Goal: Task Accomplishment & Management: Manage account settings

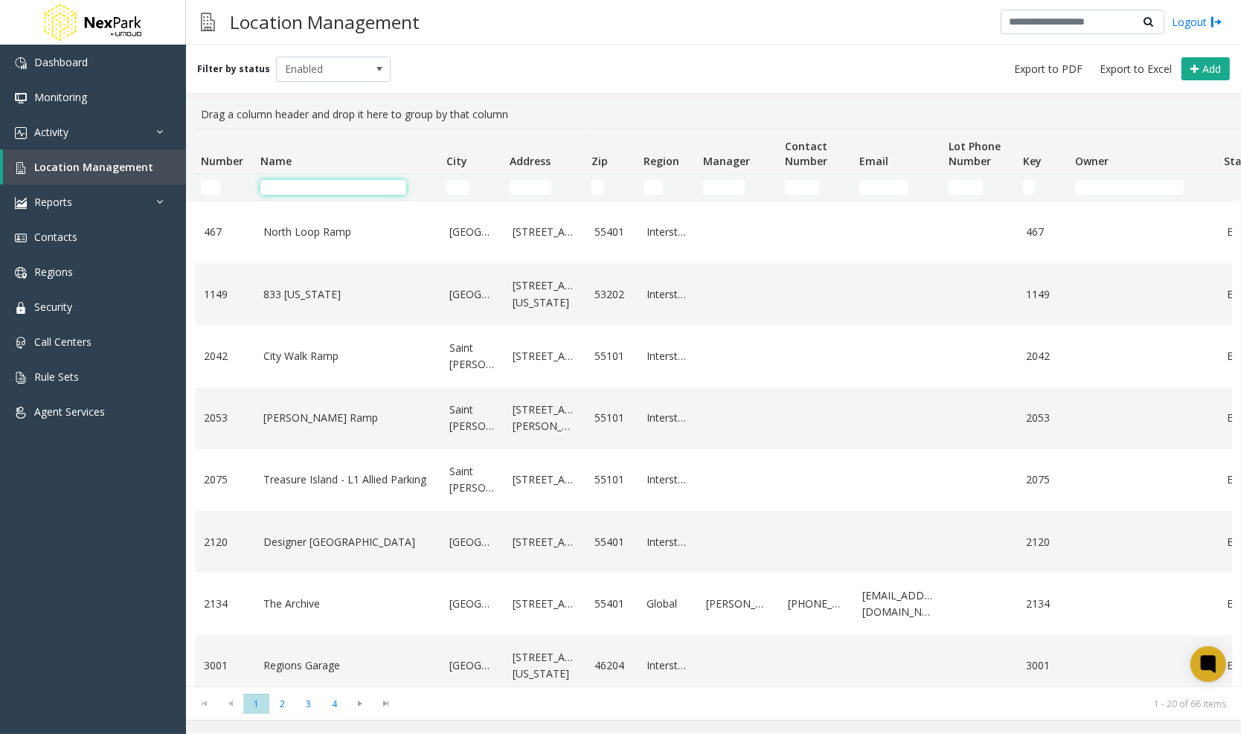
click at [356, 188] on input "Name Filter" at bounding box center [333, 187] width 146 height 15
type input "*"
type input "*****"
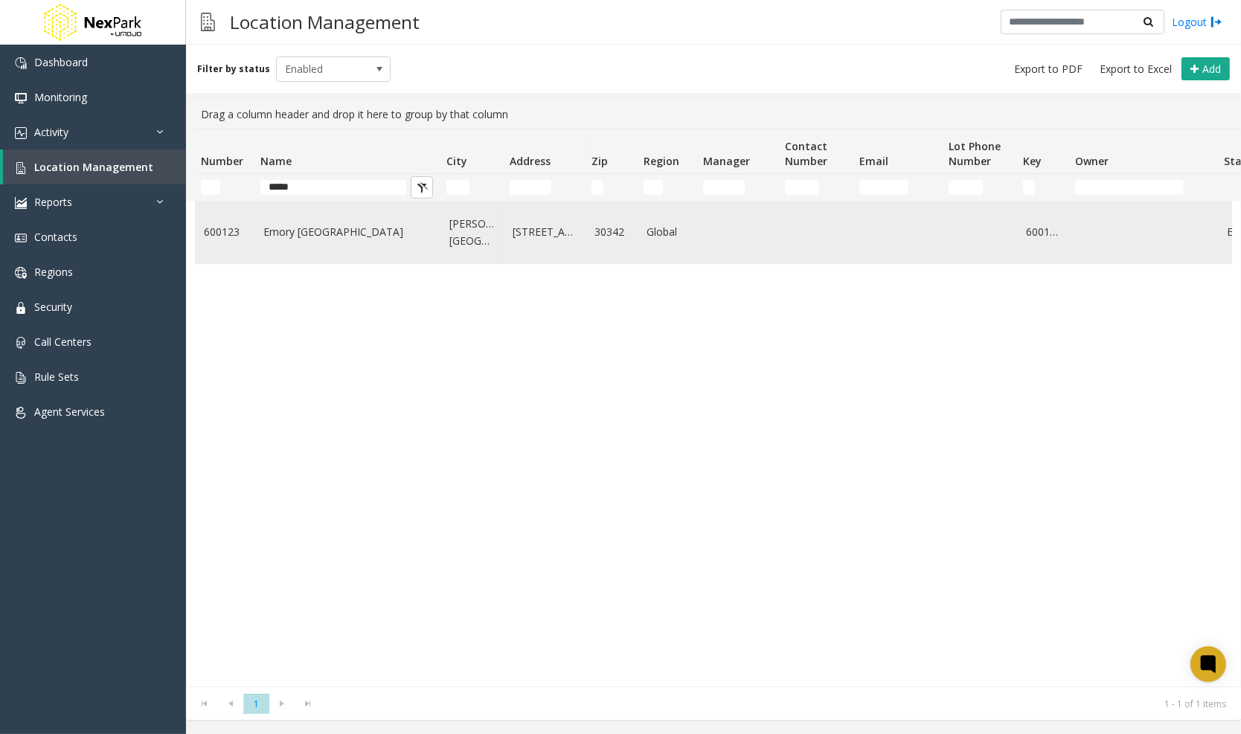
click at [402, 240] on link "Emory [GEOGRAPHIC_DATA]" at bounding box center [347, 232] width 168 height 16
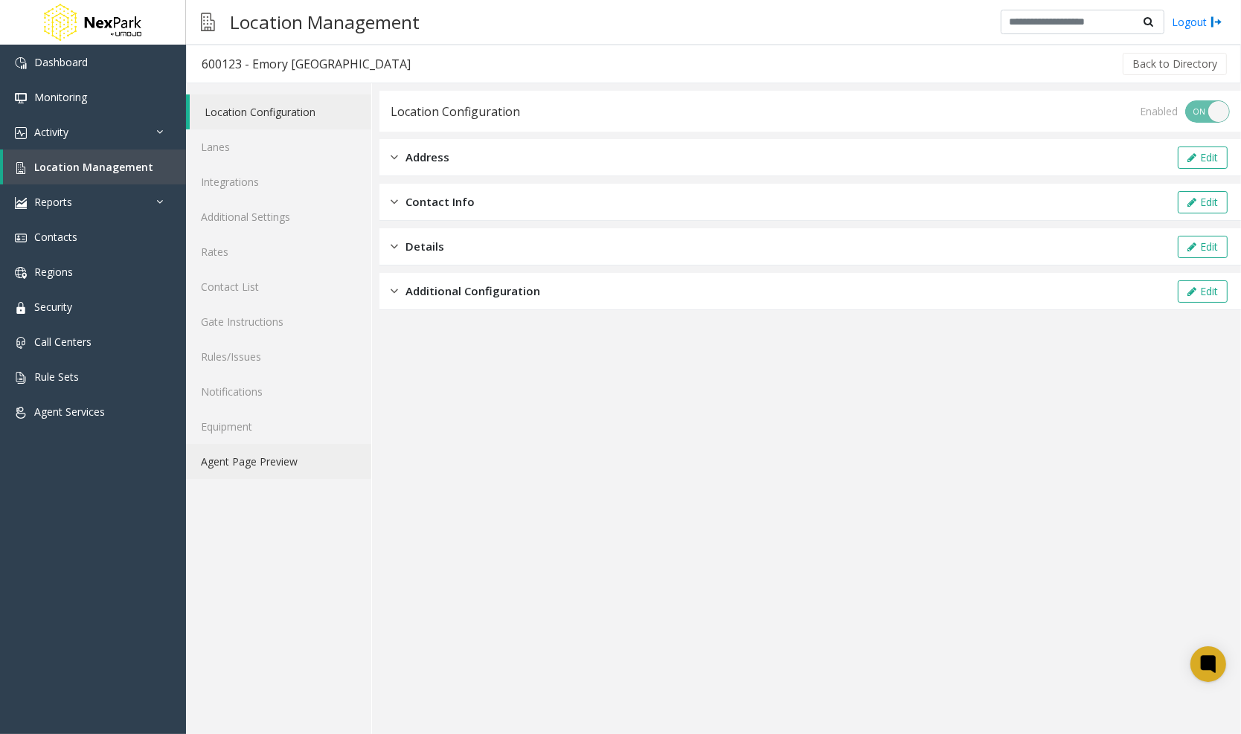
click at [286, 463] on link "Agent Page Preview" at bounding box center [278, 461] width 185 height 35
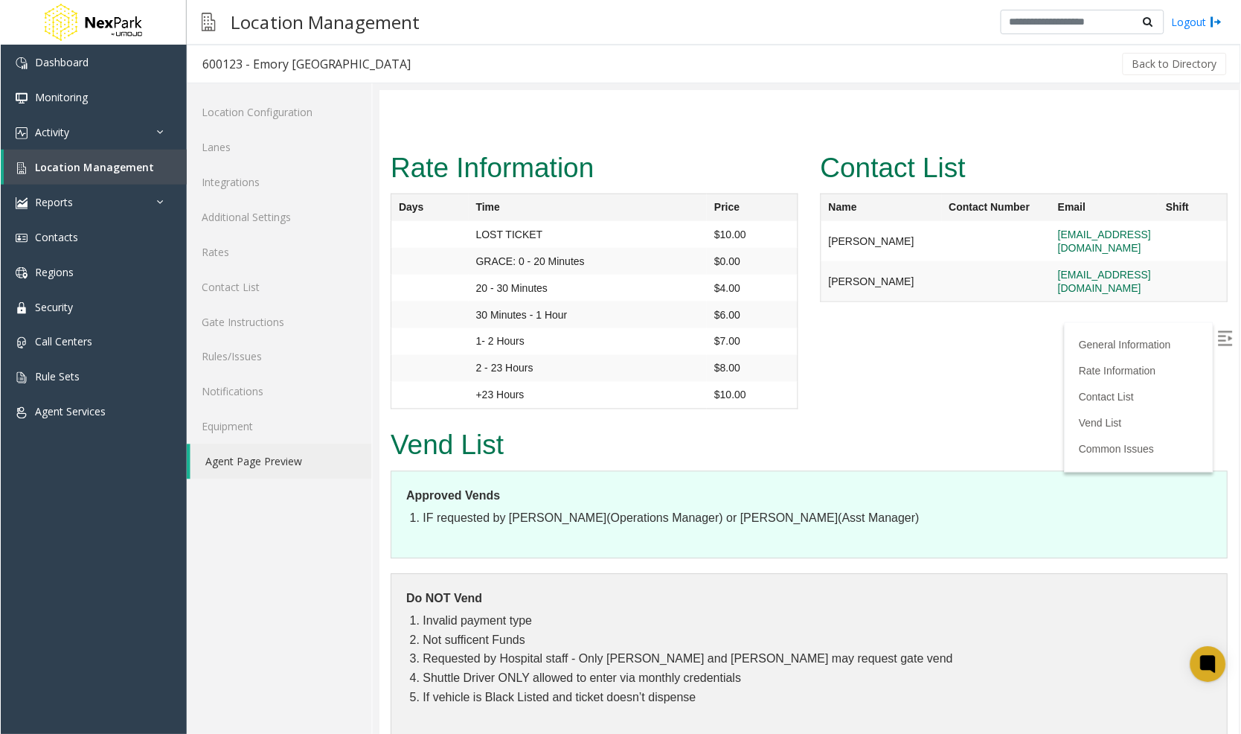
scroll to position [729, 0]
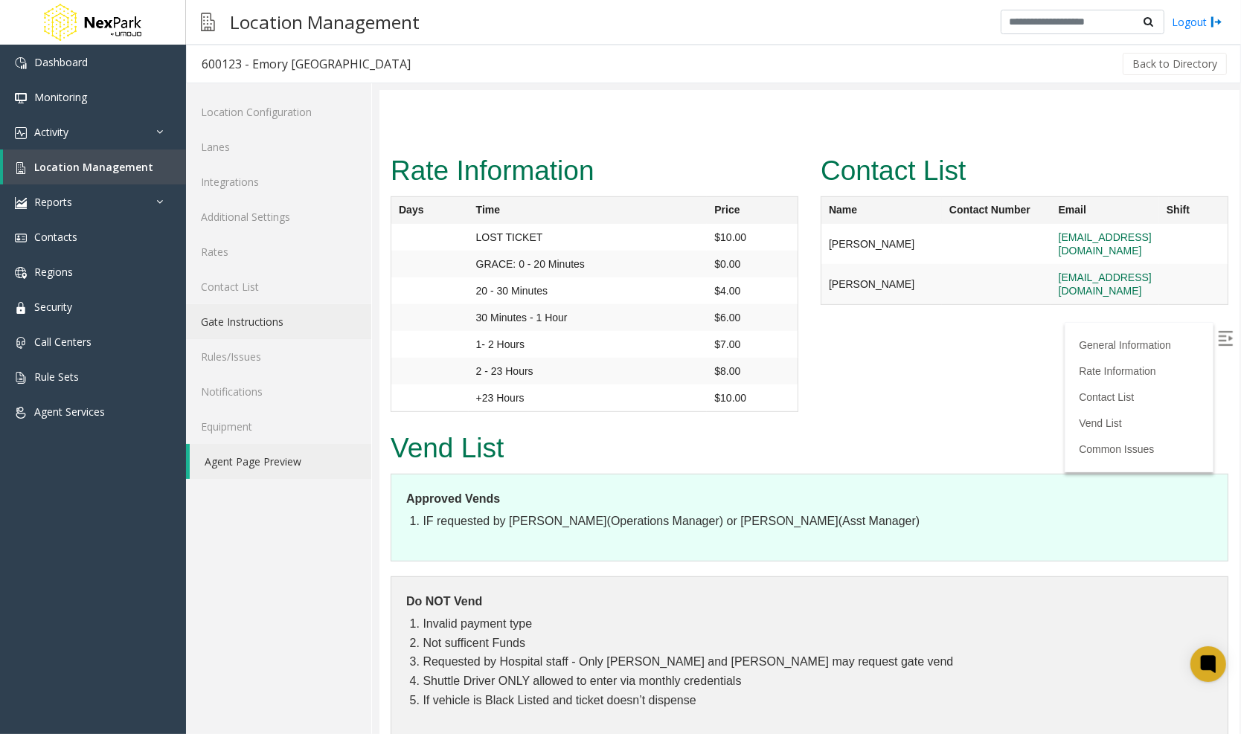
click at [269, 304] on link "Gate Instructions" at bounding box center [278, 321] width 185 height 35
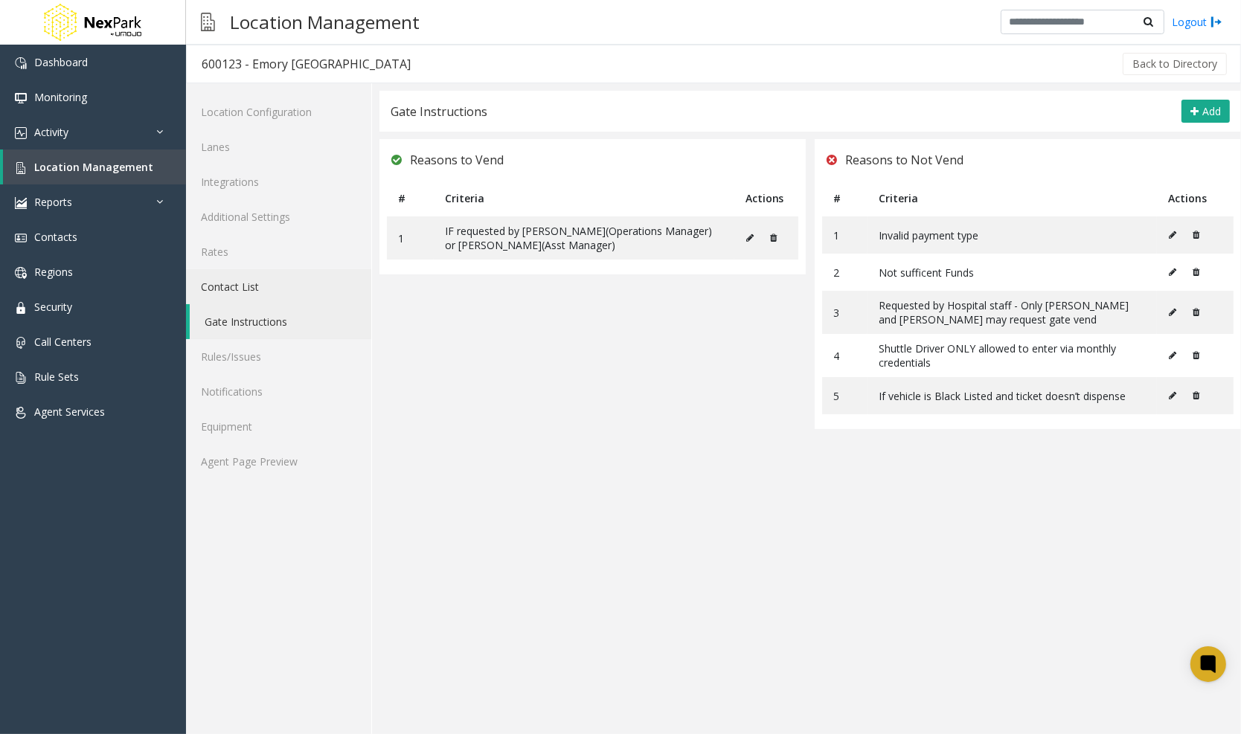
click at [270, 291] on link "Contact List" at bounding box center [278, 286] width 185 height 35
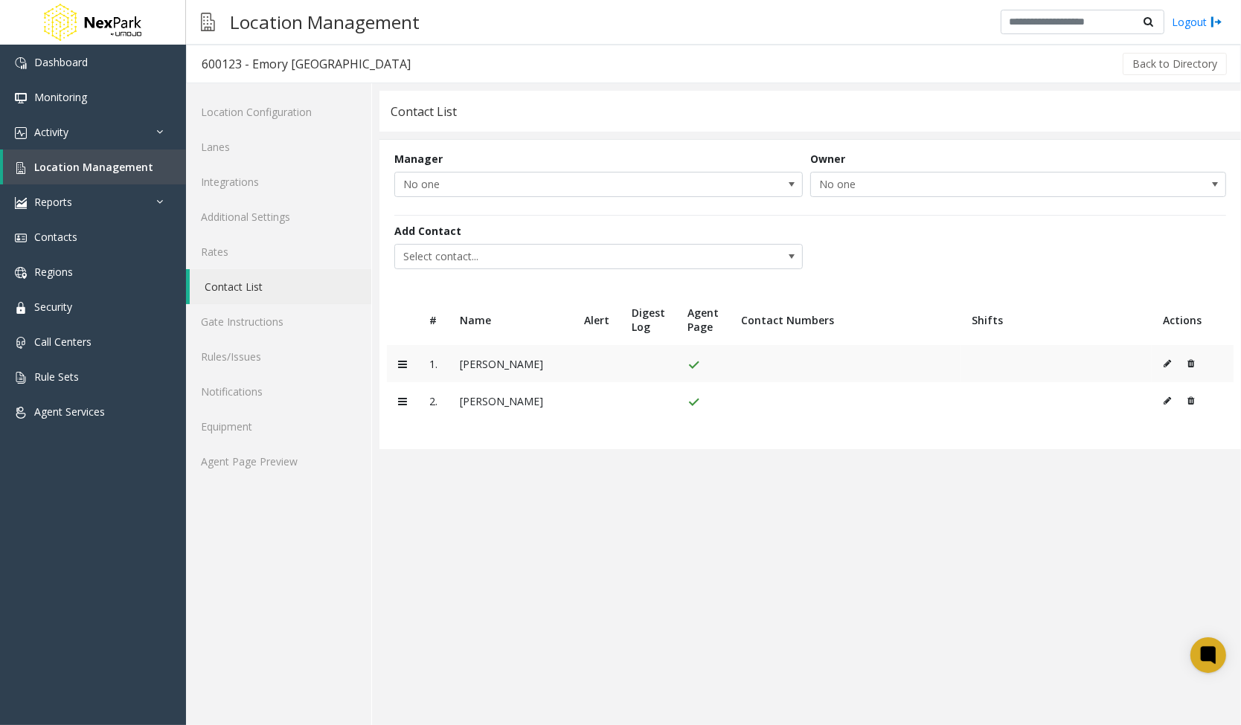
click at [1161, 372] on td at bounding box center [1193, 363] width 82 height 37
click at [1165, 368] on button at bounding box center [1171, 364] width 16 height 22
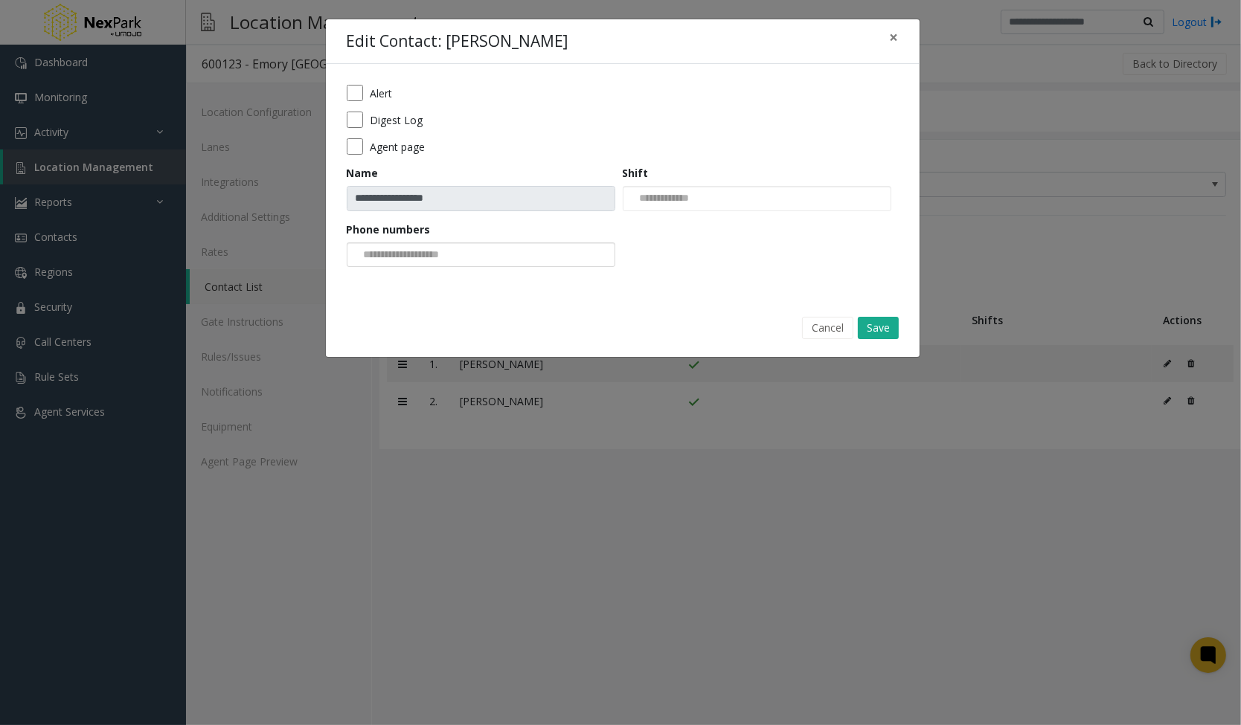
click at [539, 252] on div at bounding box center [481, 255] width 269 height 25
click at [488, 292] on div "**********" at bounding box center [623, 181] width 594 height 234
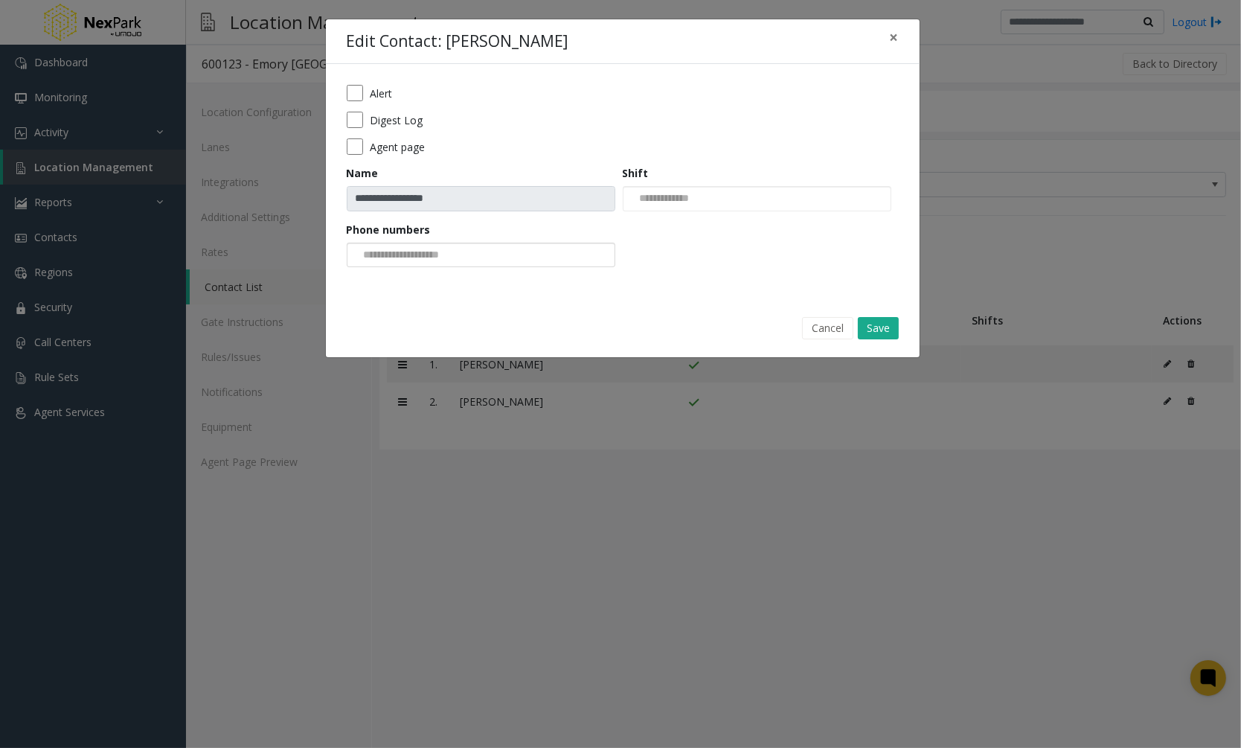
click at [536, 259] on div at bounding box center [481, 255] width 269 height 25
click at [478, 283] on li "[PHONE_NUMBER]" at bounding box center [480, 279] width 264 height 20
click at [871, 327] on button "Save" at bounding box center [878, 328] width 41 height 22
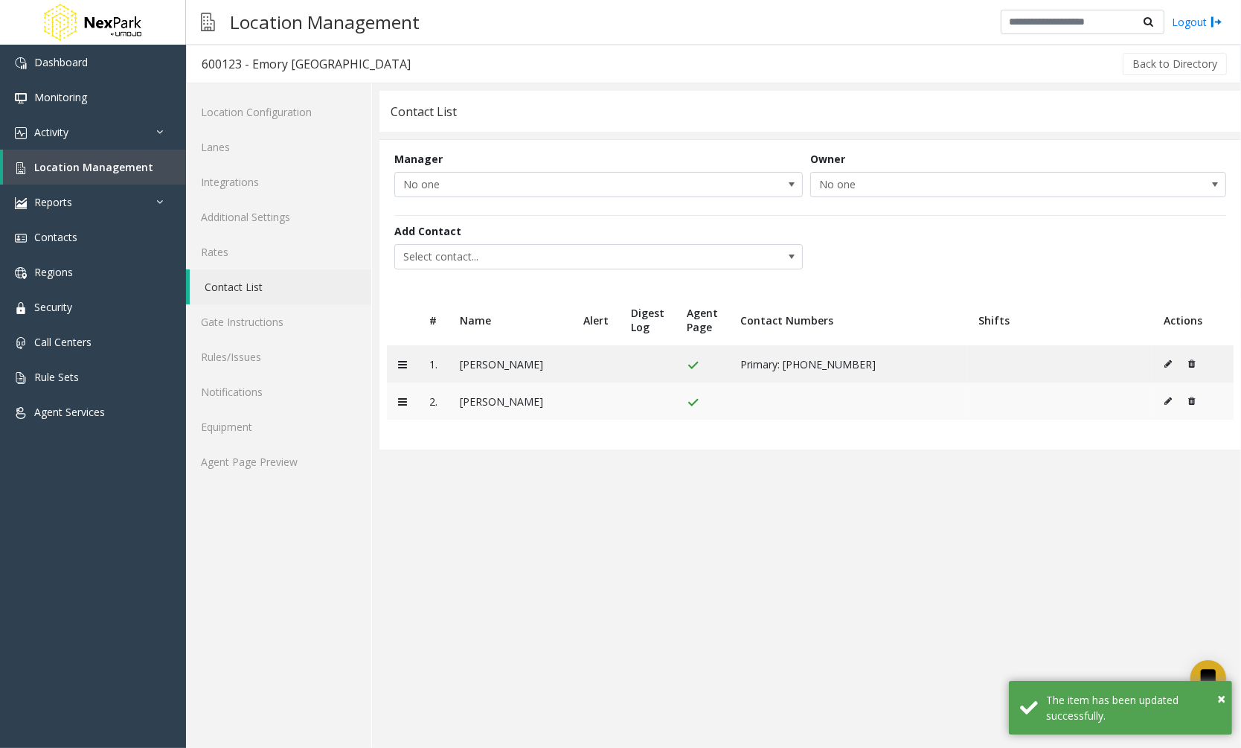
click at [1159, 405] on td at bounding box center [1192, 400] width 81 height 37
click at [1164, 405] on button at bounding box center [1172, 401] width 16 height 22
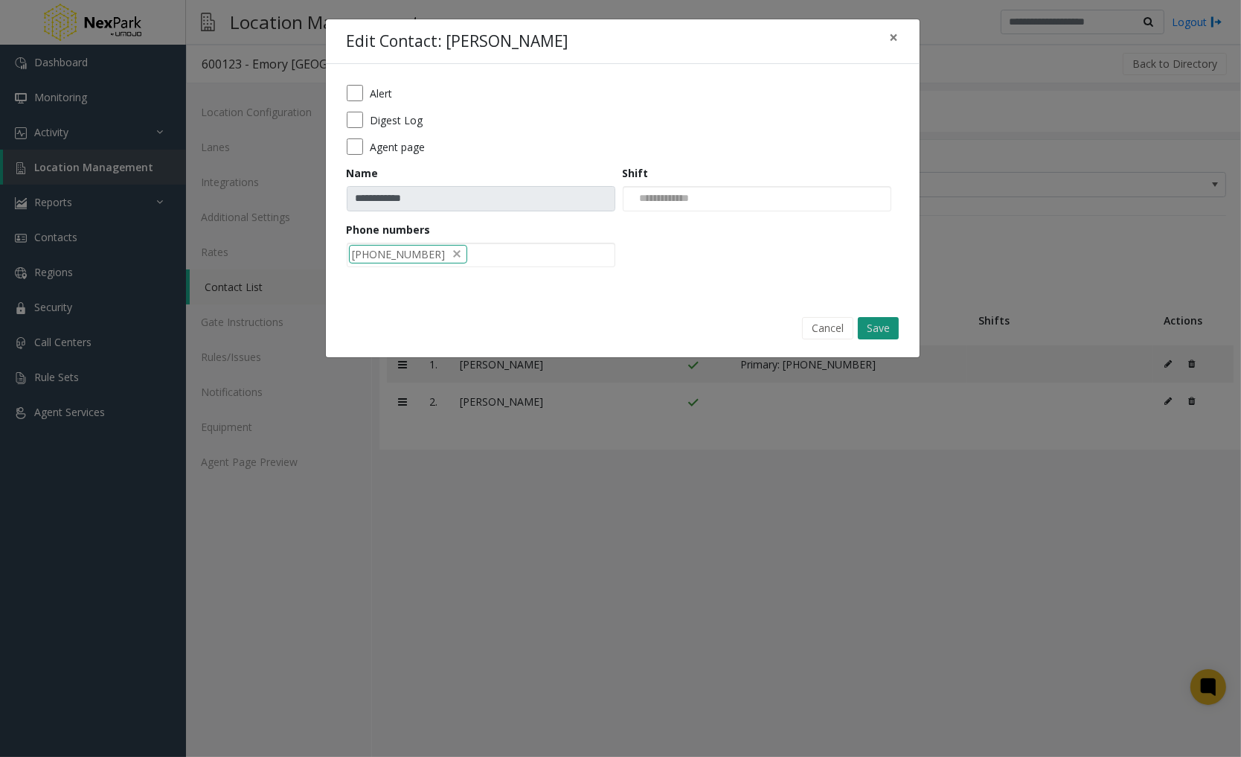
click at [879, 330] on button "Save" at bounding box center [878, 328] width 41 height 22
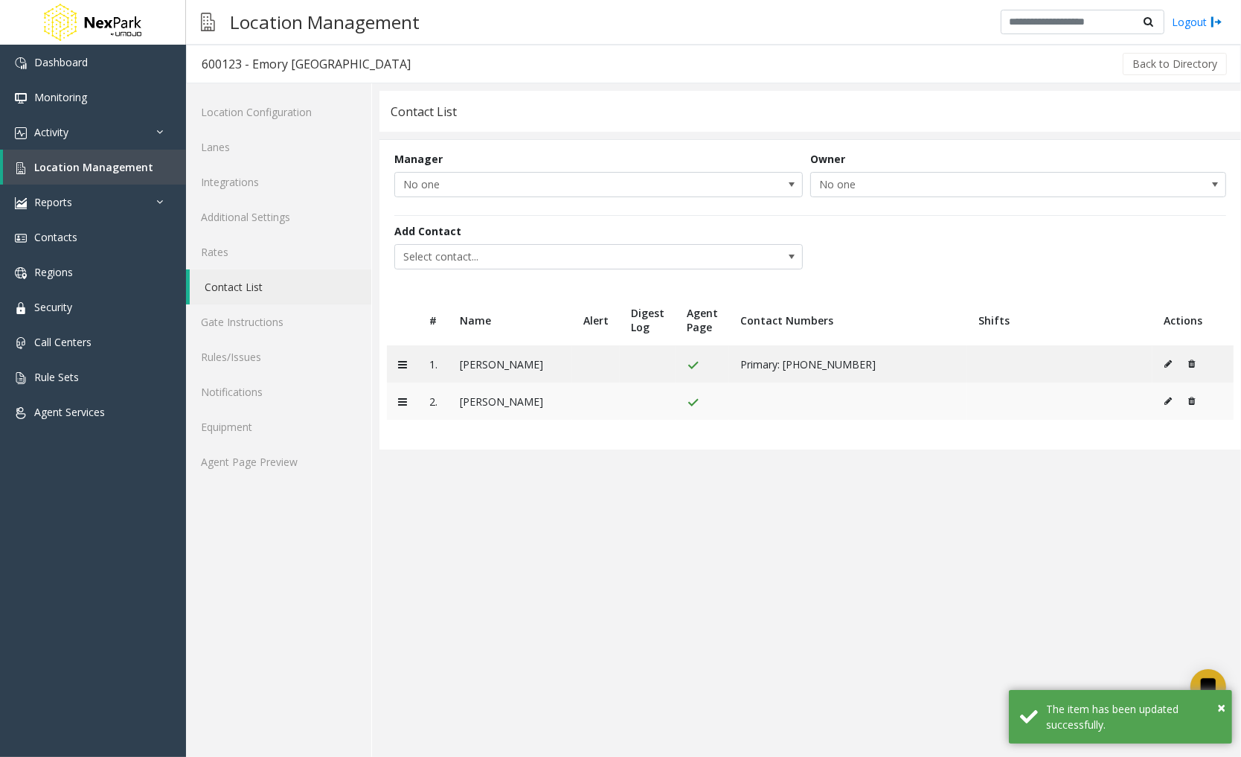
click at [1165, 401] on icon at bounding box center [1167, 401] width 7 height 9
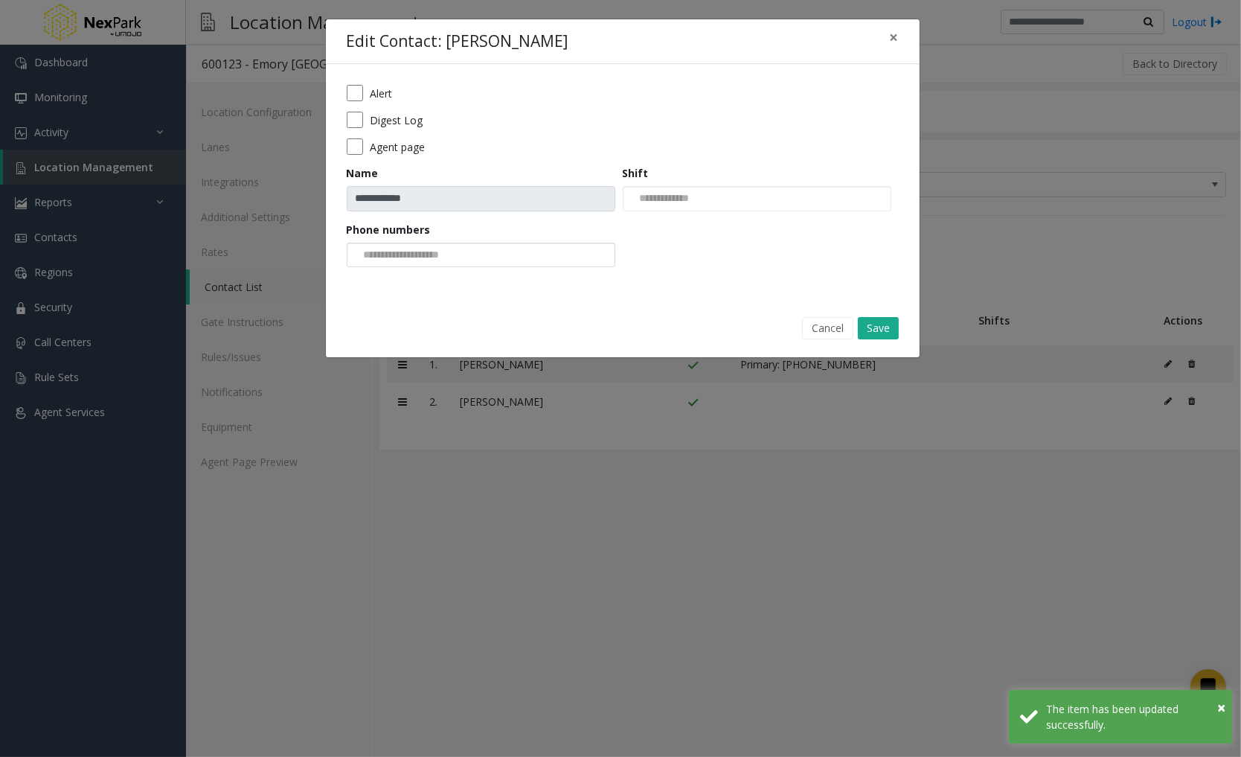
click at [556, 259] on div at bounding box center [481, 255] width 269 height 25
click at [538, 289] on div "Primary | [PHONE_NUMBER]" at bounding box center [480, 278] width 269 height 25
click at [534, 285] on li "Primary | [PHONE_NUMBER]" at bounding box center [480, 279] width 264 height 20
click at [882, 333] on button "Save" at bounding box center [878, 328] width 41 height 22
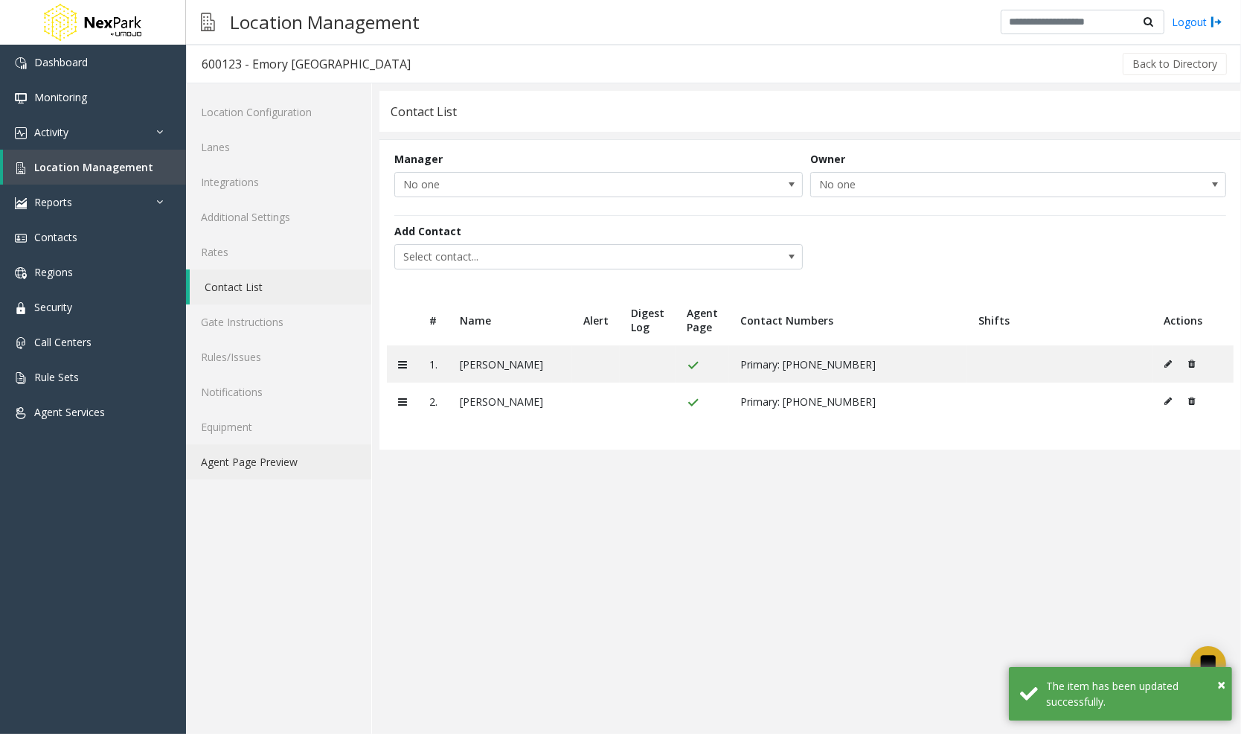
click at [290, 470] on link "Agent Page Preview" at bounding box center [278, 461] width 185 height 35
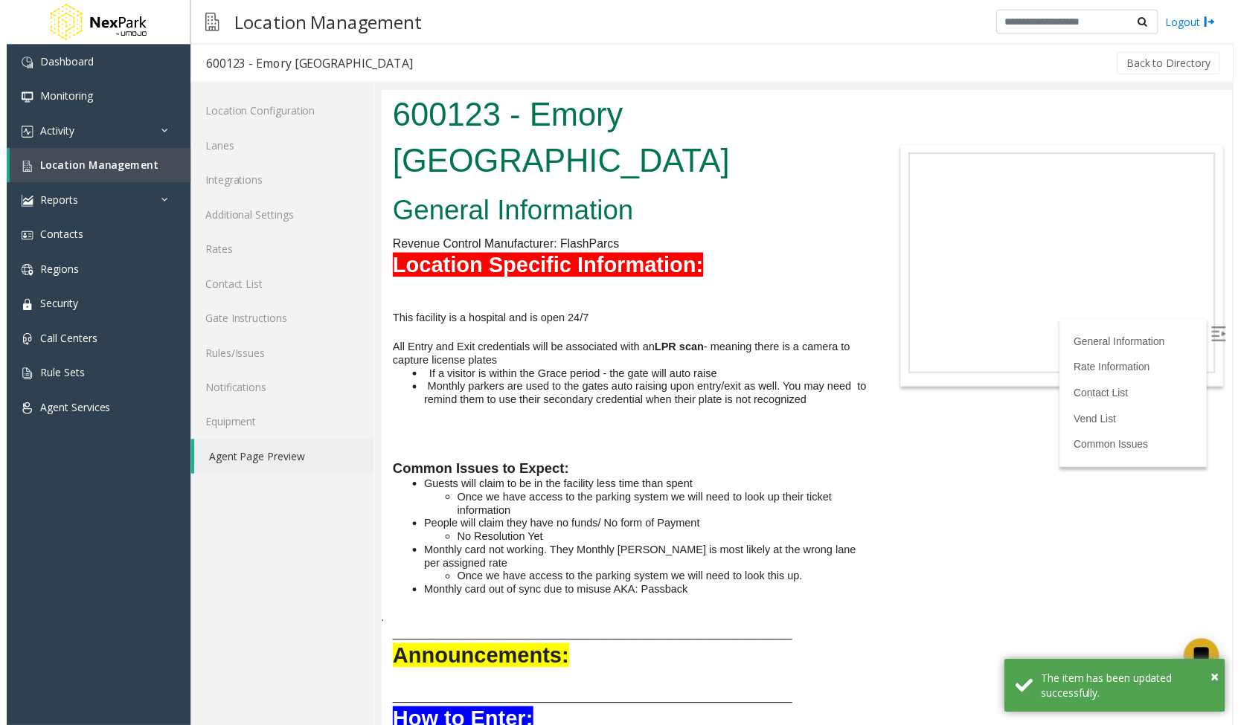
scroll to position [838, 0]
